Goal: Task Accomplishment & Management: Manage account settings

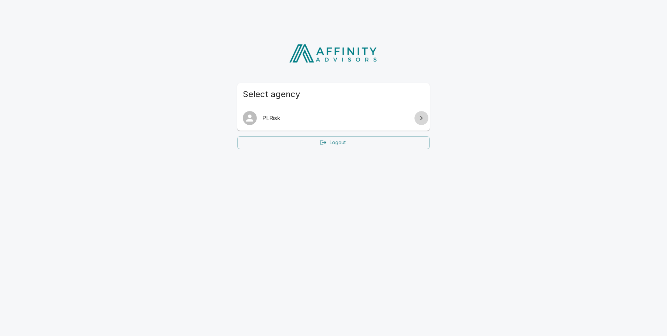
click at [421, 119] on icon at bounding box center [421, 118] width 8 height 8
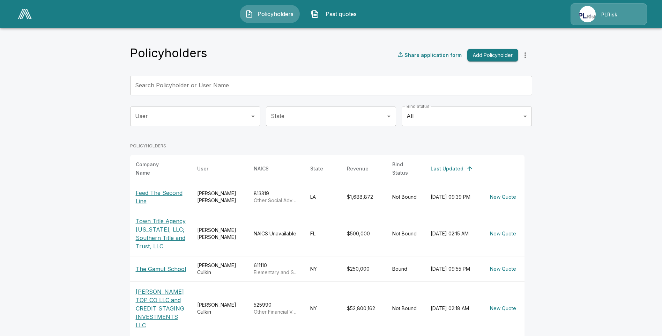
click at [600, 15] on div "PLRisk" at bounding box center [609, 14] width 76 height 22
click at [604, 13] on div "PLRisk" at bounding box center [609, 14] width 76 height 22
click at [596, 12] on div "PLRisk" at bounding box center [609, 14] width 76 height 22
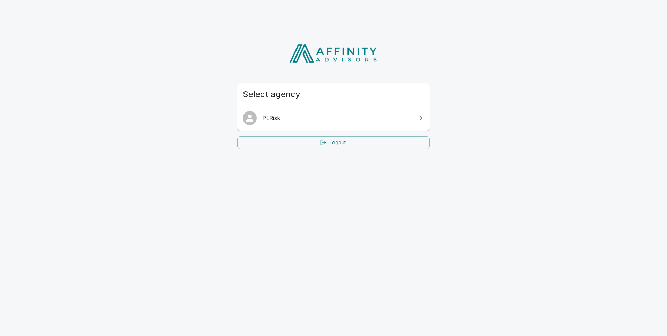
click at [297, 119] on span "PLRisk" at bounding box center [337, 118] width 151 height 8
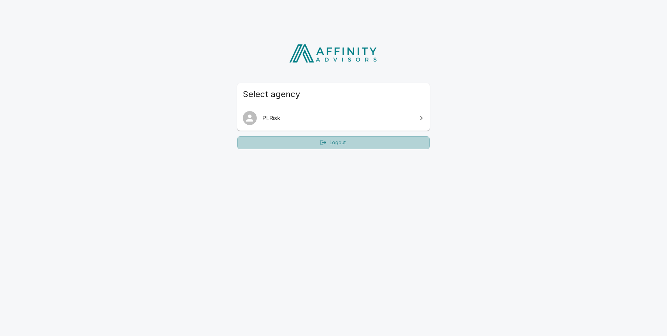
click at [339, 144] on link "Logout" at bounding box center [333, 142] width 193 height 13
